Goal: Task Accomplishment & Management: Manage account settings

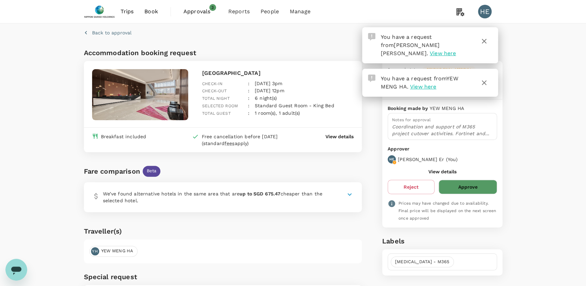
click at [465, 189] on button "Approve" at bounding box center [468, 186] width 58 height 14
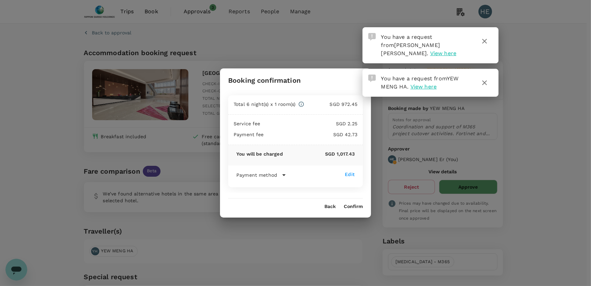
click at [357, 208] on button "Confirm" at bounding box center [353, 206] width 19 height 5
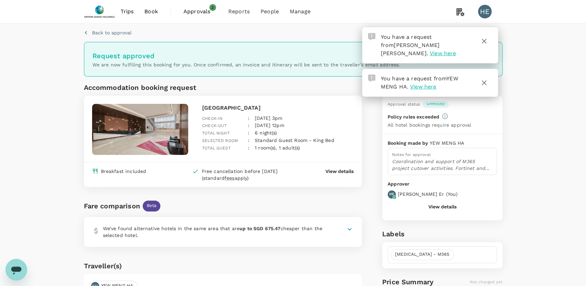
click at [450, 50] on span "View here" at bounding box center [443, 53] width 26 height 6
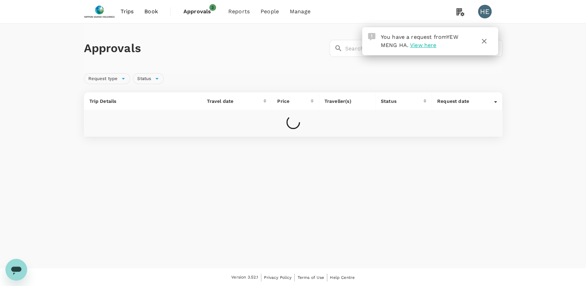
click at [488, 43] on icon "button" at bounding box center [484, 41] width 8 height 8
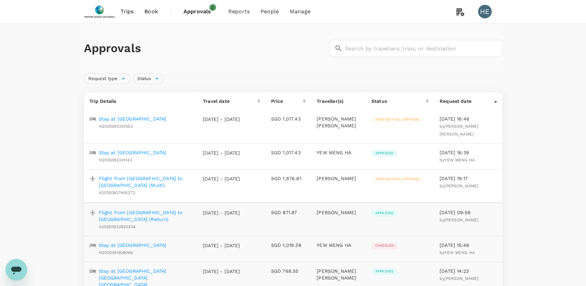
click at [158, 117] on p "Stay at [GEOGRAPHIC_DATA]" at bounding box center [133, 118] width 68 height 7
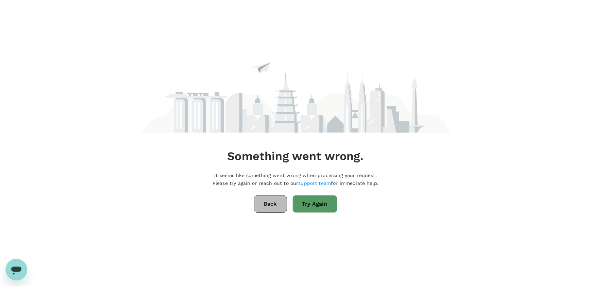
click at [272, 204] on button "Back" at bounding box center [270, 204] width 33 height 18
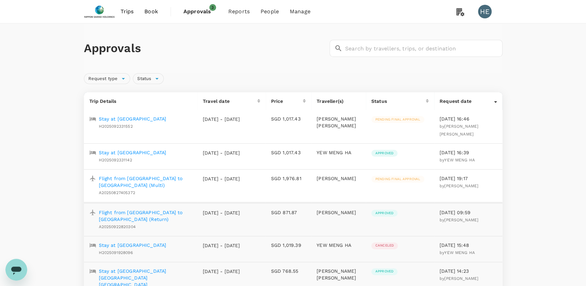
click at [138, 119] on p "Stay at [GEOGRAPHIC_DATA]" at bounding box center [133, 118] width 68 height 7
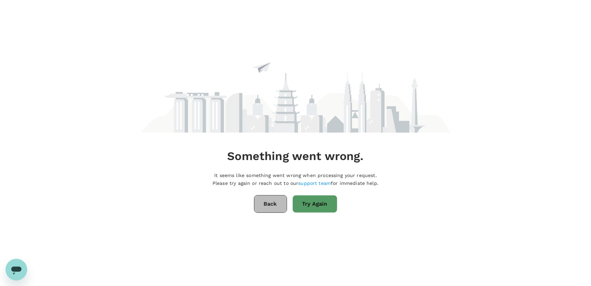
click at [278, 204] on button "Back" at bounding box center [270, 204] width 33 height 18
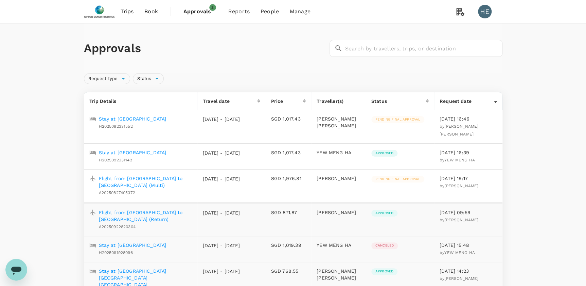
click at [201, 11] on span "Approvals" at bounding box center [201, 11] width 34 height 8
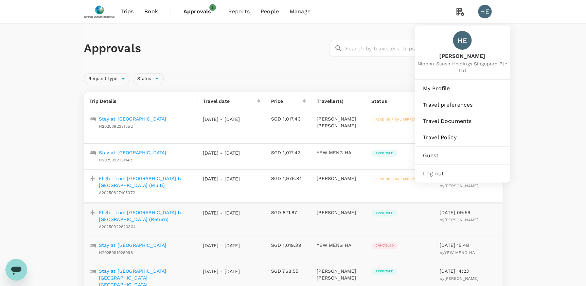
click at [443, 170] on span "Log out" at bounding box center [462, 173] width 79 height 8
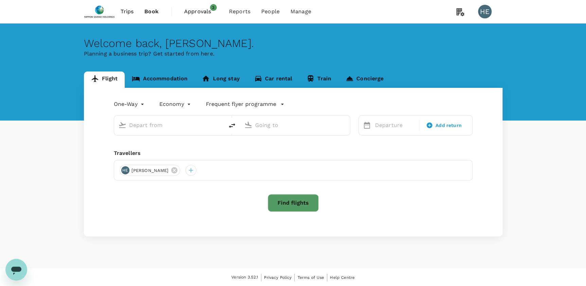
type input "roundtrip"
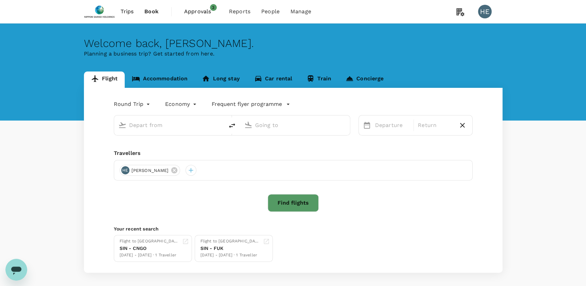
type input "Singapore Changi (SIN)"
type input "[PERSON_NAME] (SUB)"
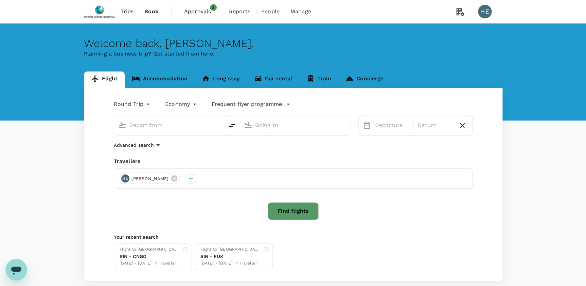
type input "Singapore Changi (SIN)"
type input "[PERSON_NAME] (SUB)"
click at [207, 12] on span "Approvals" at bounding box center [201, 11] width 34 height 8
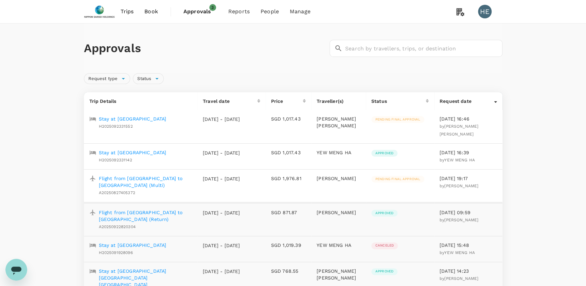
click at [136, 117] on p "Stay at [GEOGRAPHIC_DATA]" at bounding box center [133, 118] width 68 height 7
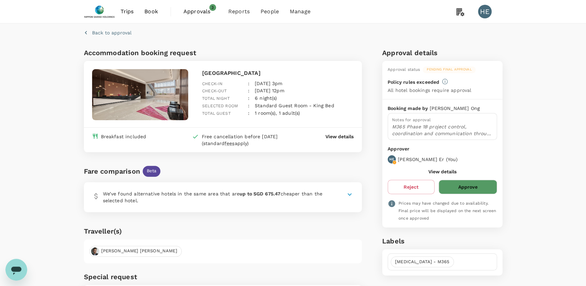
click at [473, 184] on button "Approve" at bounding box center [468, 186] width 58 height 14
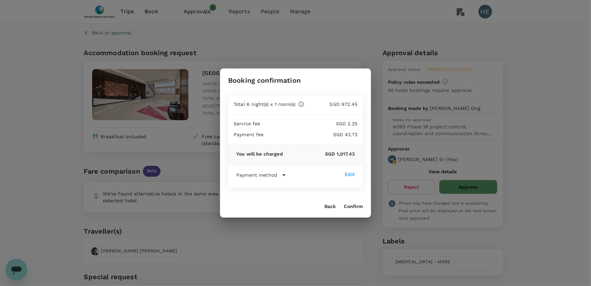
click at [282, 173] on icon at bounding box center [284, 175] width 8 height 8
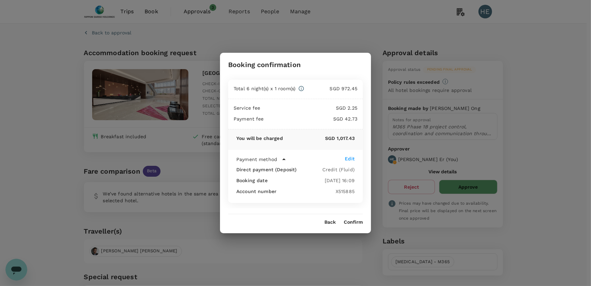
click at [355, 222] on button "Confirm" at bounding box center [353, 221] width 19 height 5
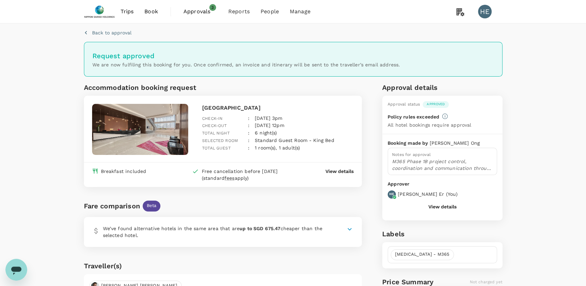
click at [199, 6] on span "Approvals 3" at bounding box center [201, 11] width 34 height 11
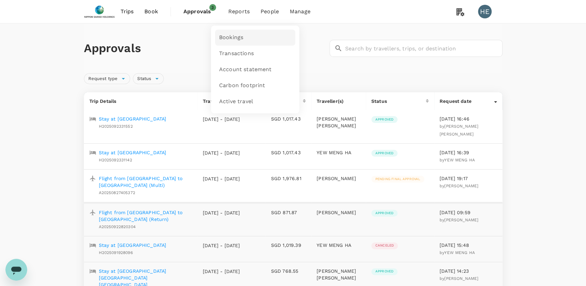
click at [239, 37] on span "Bookings" at bounding box center [231, 38] width 24 height 8
